Goal: Task Accomplishment & Management: Manage account settings

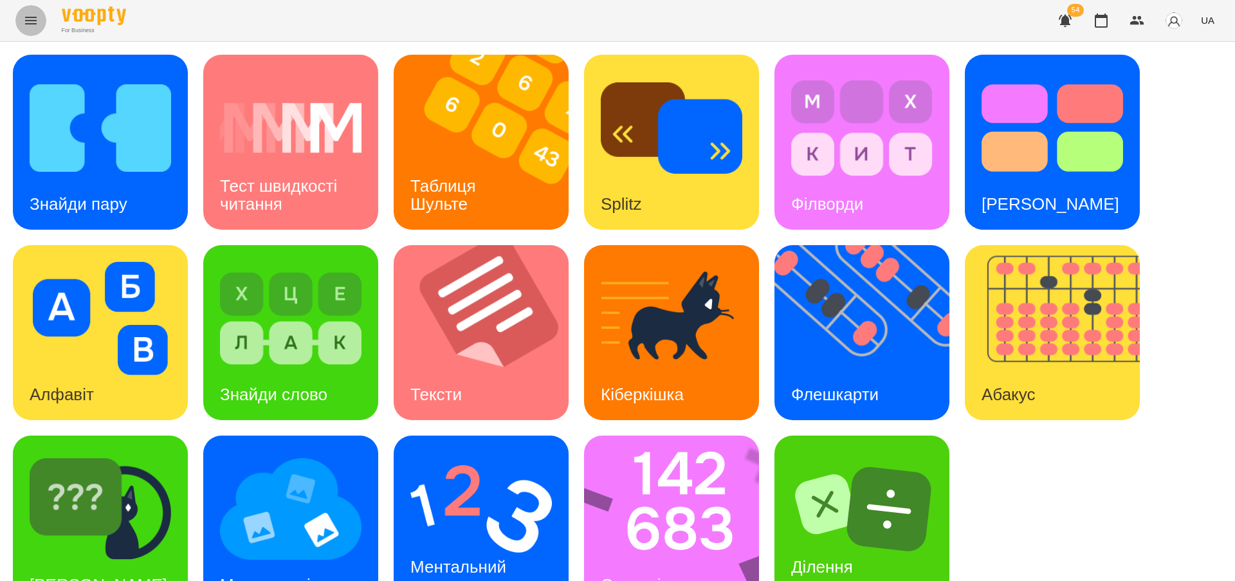
click at [34, 18] on icon "Menu" at bounding box center [30, 20] width 15 height 15
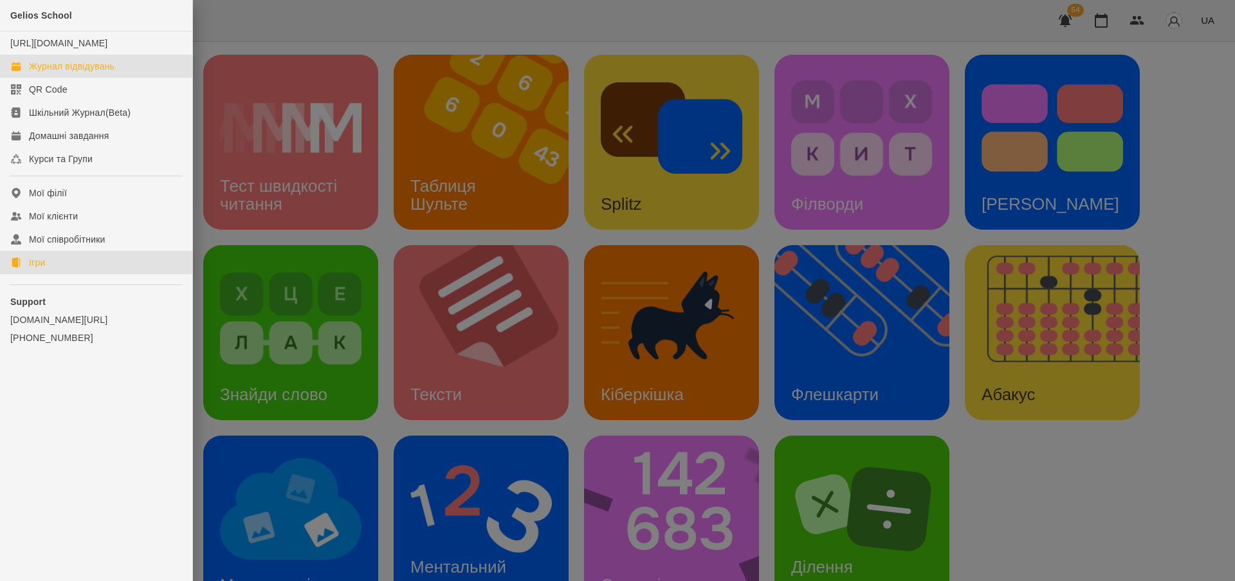
click at [97, 73] on div "Журнал відвідувань" at bounding box center [72, 66] width 86 height 13
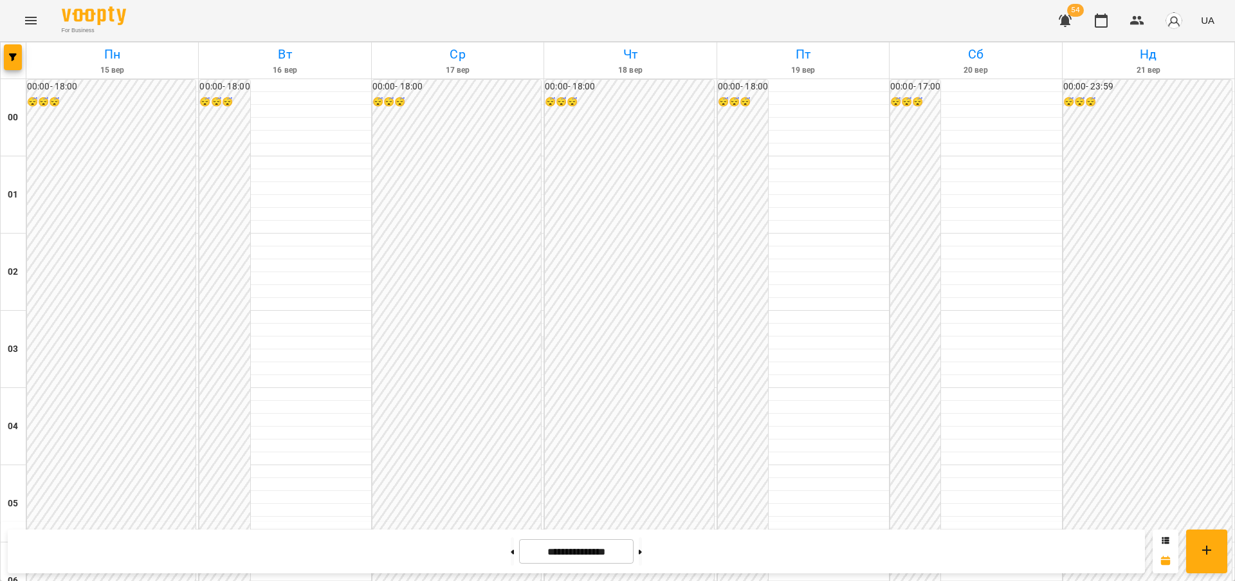
scroll to position [1323, 0]
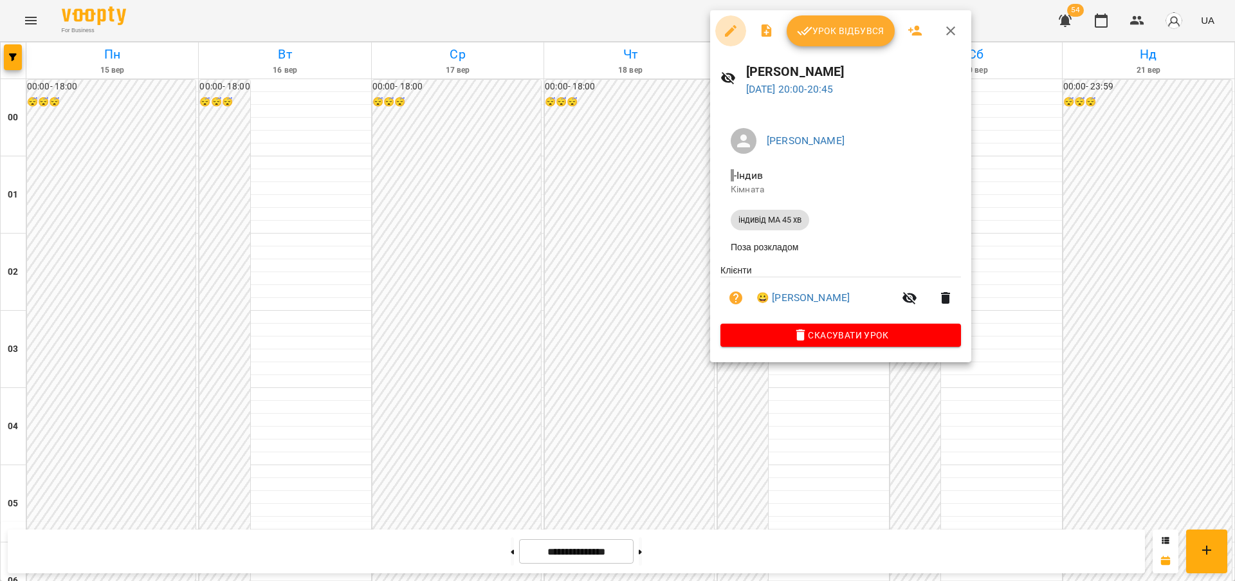
click at [734, 30] on icon "button" at bounding box center [730, 30] width 15 height 15
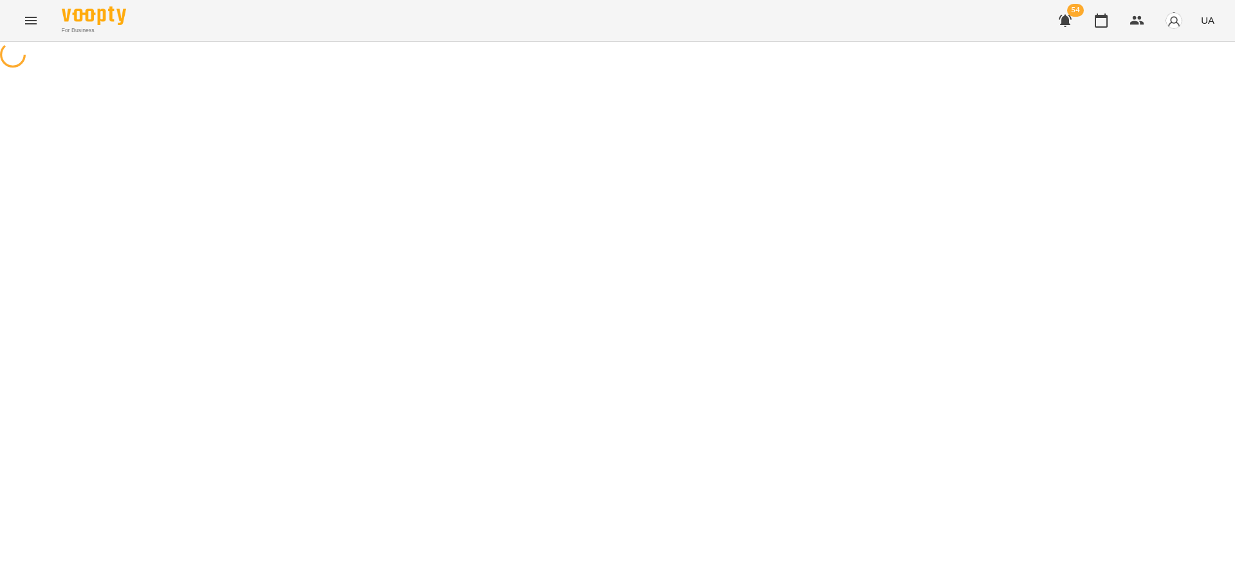
select select "**********"
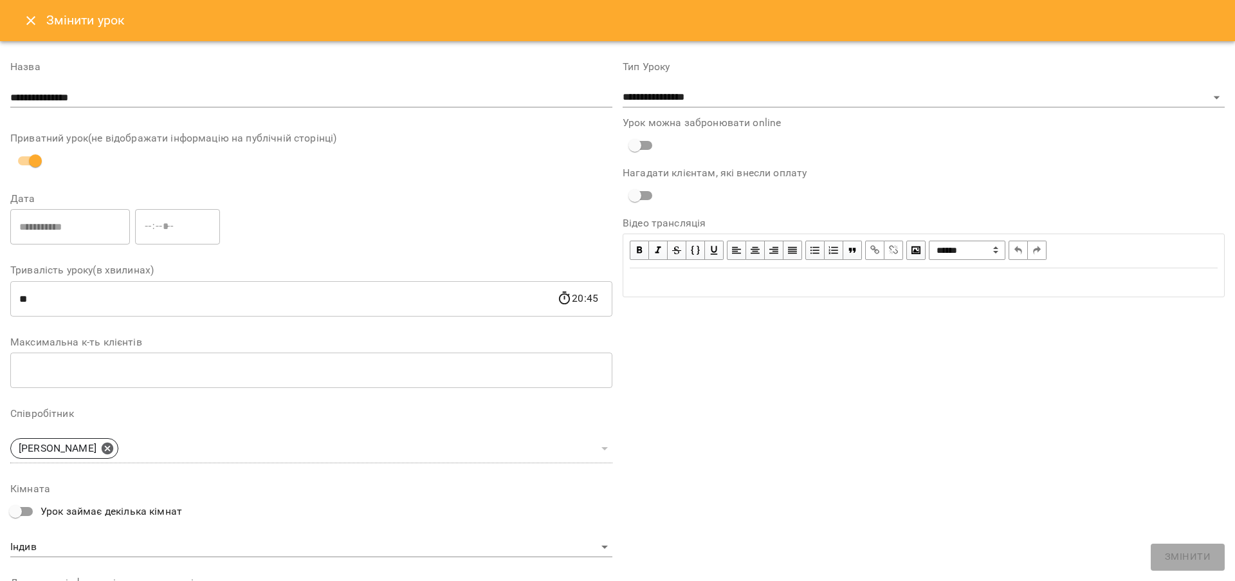
click at [34, 17] on icon "Close" at bounding box center [30, 20] width 9 height 9
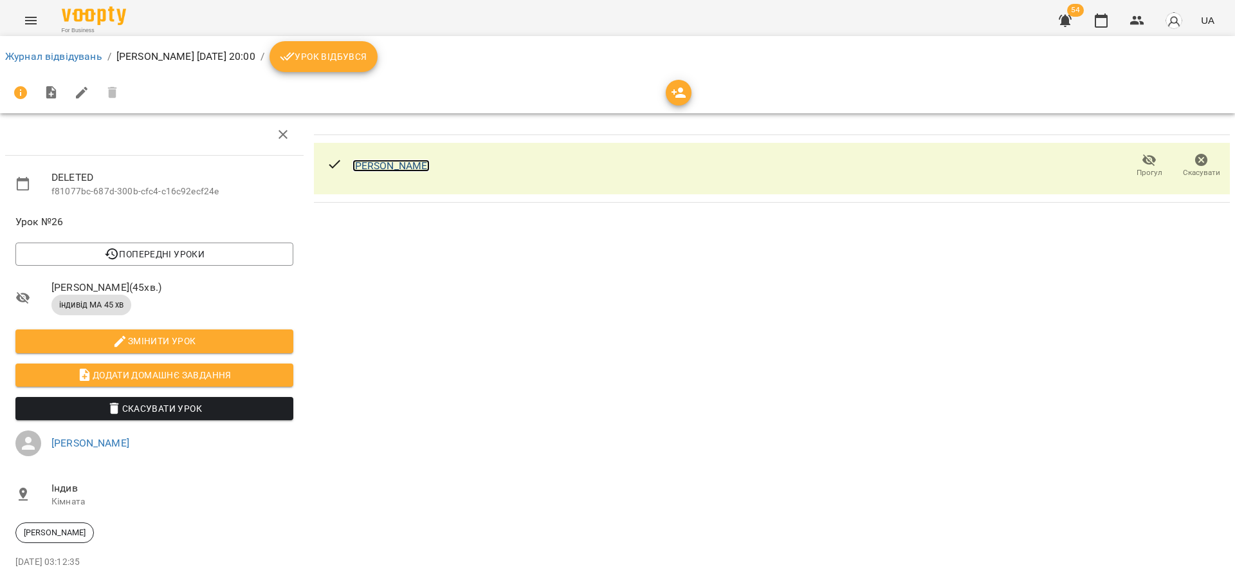
click at [400, 167] on link "[PERSON_NAME]" at bounding box center [392, 166] width 78 height 12
